Goal: Find specific page/section: Find specific page/section

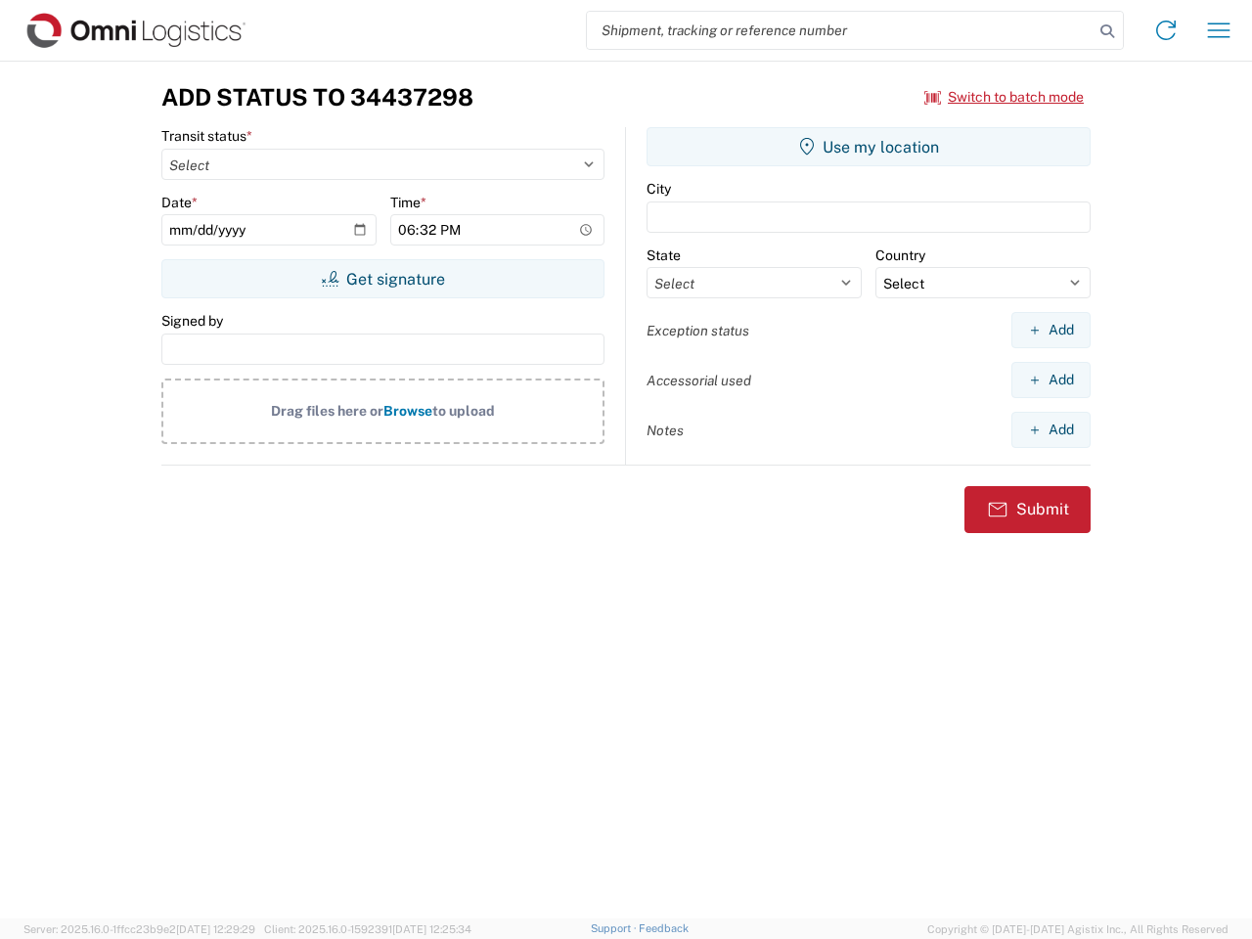
click at [840, 30] on input "search" at bounding box center [840, 30] width 507 height 37
click at [1107, 31] on icon at bounding box center [1107, 31] width 27 height 27
click at [1166, 30] on icon at bounding box center [1165, 30] width 31 height 31
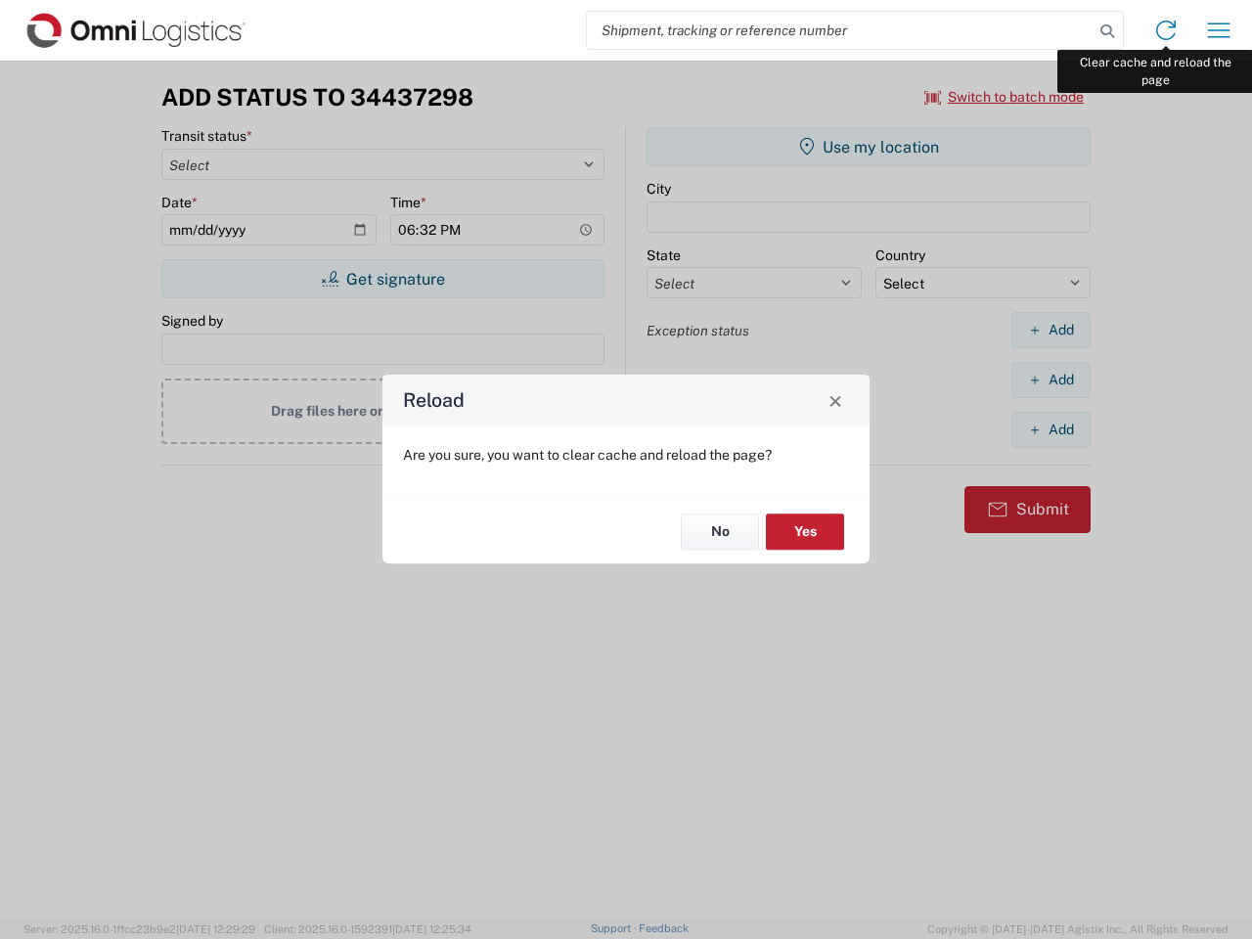
click at [1219, 30] on div "Reload Are you sure, you want to clear cache and reload the page? No Yes" at bounding box center [626, 469] width 1252 height 939
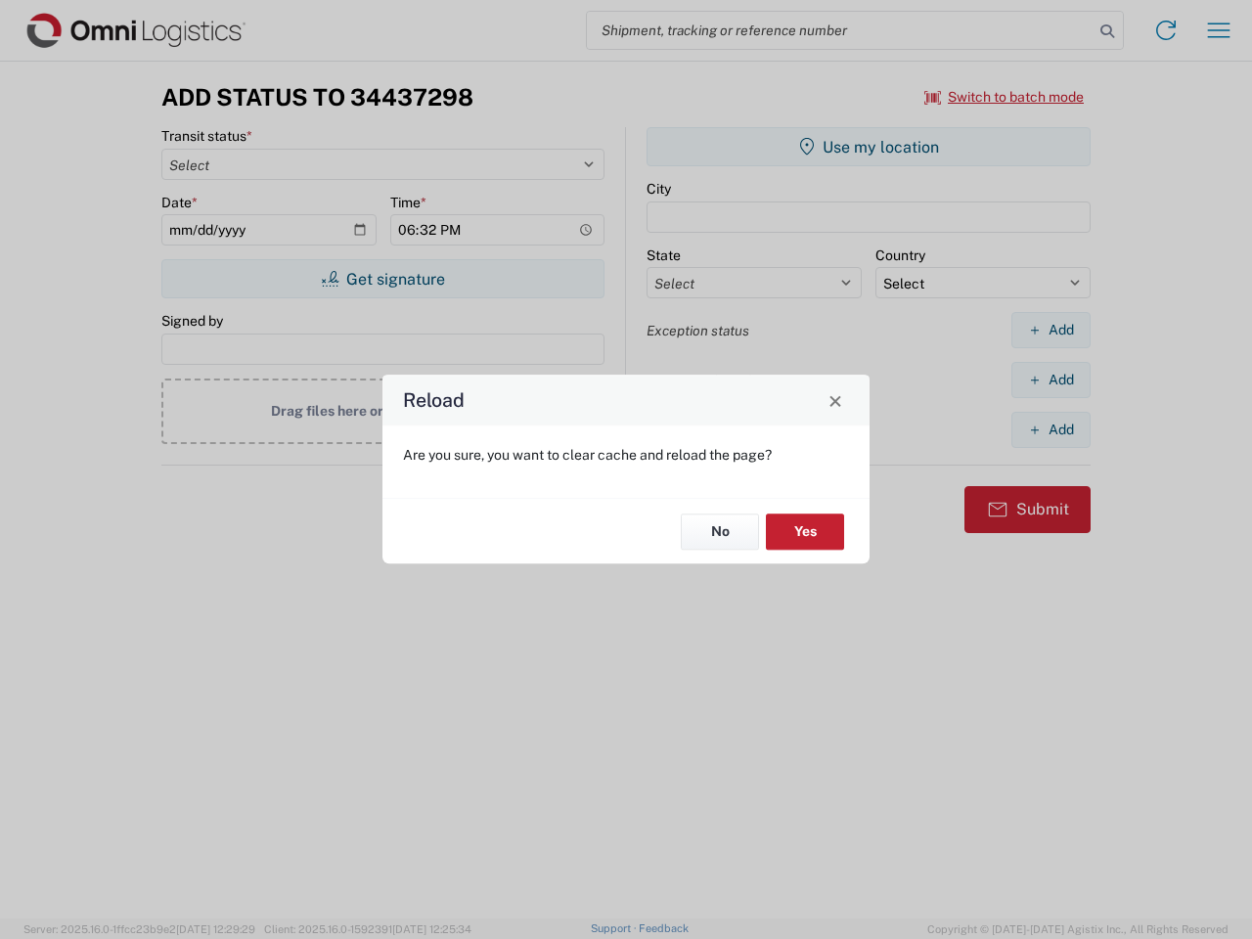
click at [1005, 97] on div "Reload Are you sure, you want to clear cache and reload the page? No Yes" at bounding box center [626, 469] width 1252 height 939
click at [382, 279] on div "Reload Are you sure, you want to clear cache and reload the page? No Yes" at bounding box center [626, 469] width 1252 height 939
click at [869, 147] on div "Reload Are you sure, you want to clear cache and reload the page? No Yes" at bounding box center [626, 469] width 1252 height 939
click at [1050, 330] on div "Reload Are you sure, you want to clear cache and reload the page? No Yes" at bounding box center [626, 469] width 1252 height 939
click at [1050, 380] on div "Reload Are you sure, you want to clear cache and reload the page? No Yes" at bounding box center [626, 469] width 1252 height 939
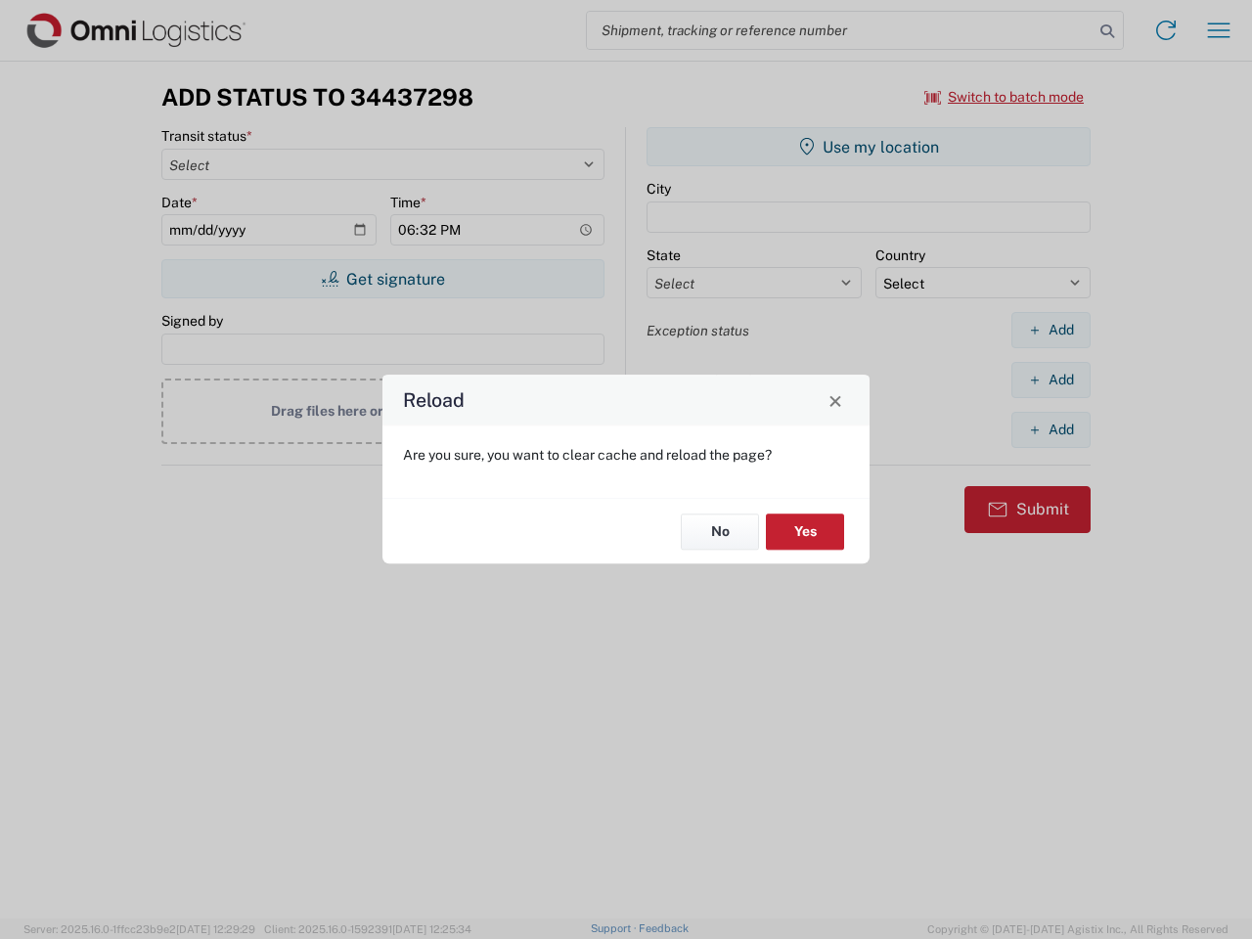
click at [1050, 429] on div "Reload Are you sure, you want to clear cache and reload the page? No Yes" at bounding box center [626, 469] width 1252 height 939
